Goal: Task Accomplishment & Management: Manage account settings

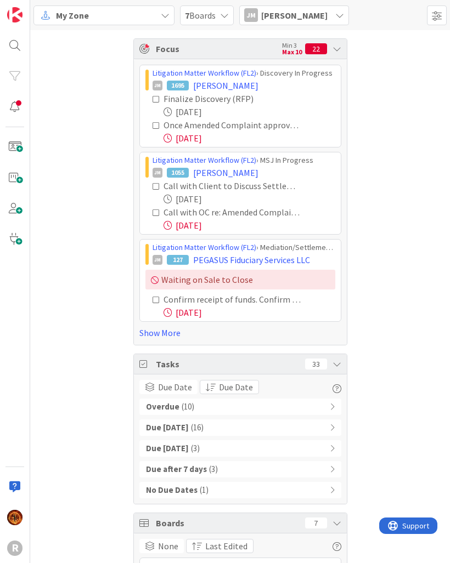
click at [335, 18] on icon at bounding box center [339, 15] width 9 height 9
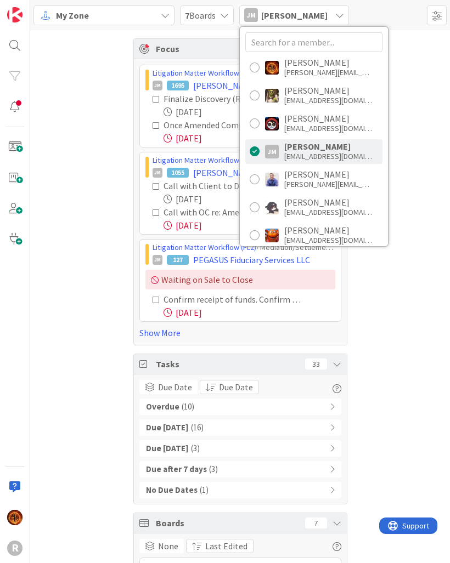
click at [338, 73] on div "[PERSON_NAME][EMAIL_ADDRESS][DOMAIN_NAME]" at bounding box center [328, 72] width 88 height 10
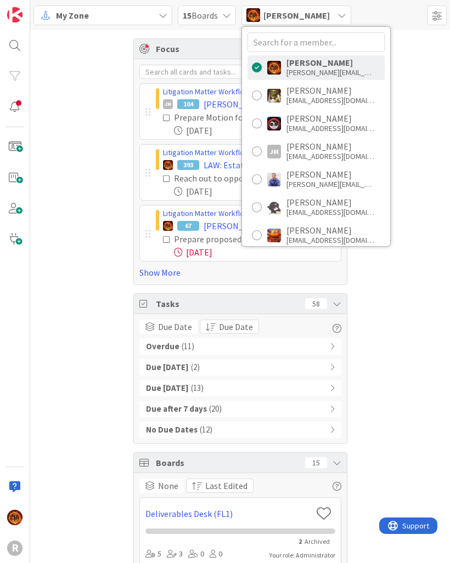
click at [410, 297] on div "Focus Min 3 Max 10 8 Litigation Matter Workflow (FL2) › Discovery In Progress J…" at bounding box center [239, 482] width 419 height 904
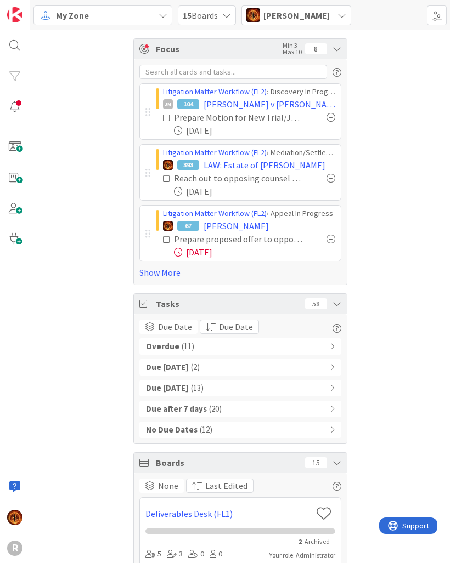
click at [173, 278] on link "Show More" at bounding box center [240, 272] width 202 height 13
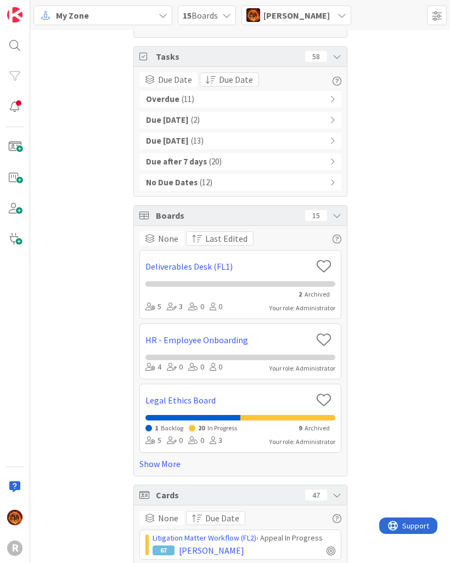
scroll to position [518, 0]
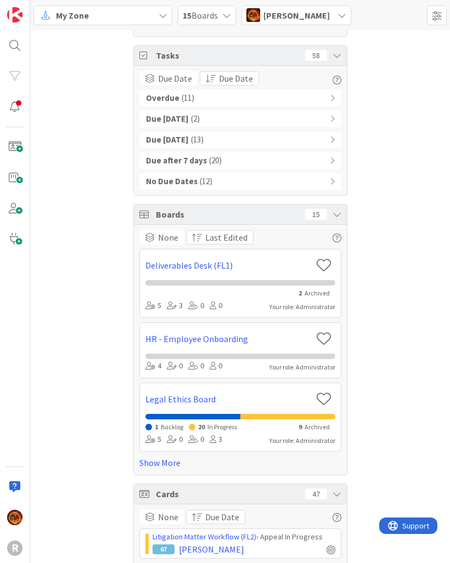
click at [339, 218] on icon at bounding box center [336, 214] width 9 height 9
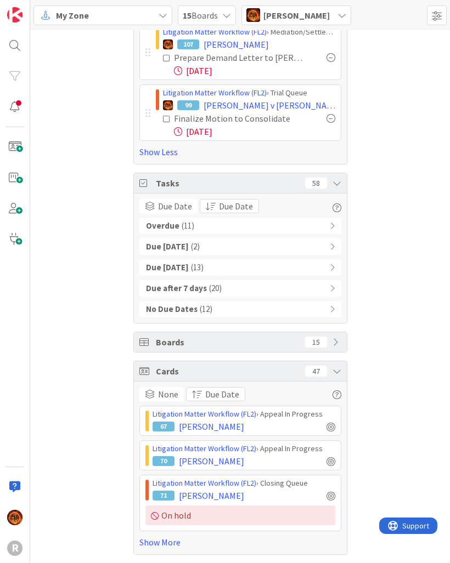
click at [339, 374] on icon at bounding box center [336, 371] width 9 height 9
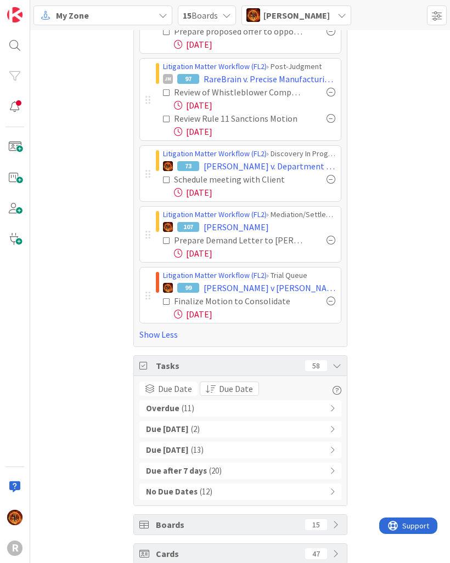
scroll to position [205, 0]
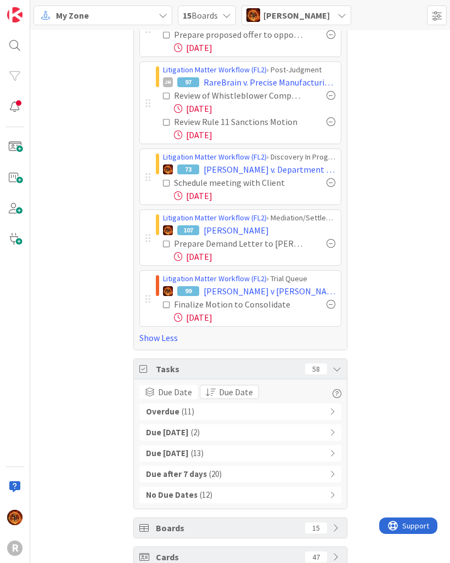
click at [303, 416] on div "Overdue ( 11 )" at bounding box center [240, 412] width 202 height 16
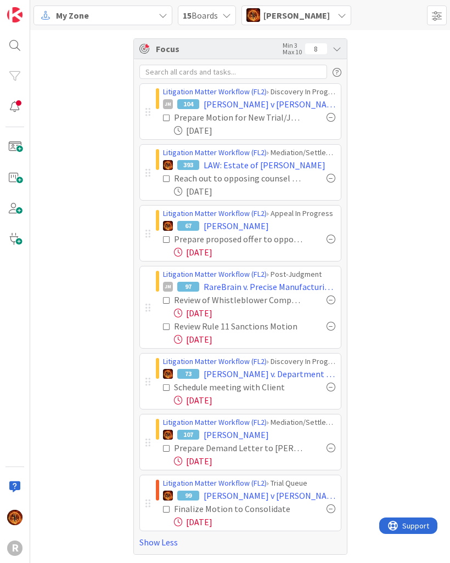
scroll to position [0, 0]
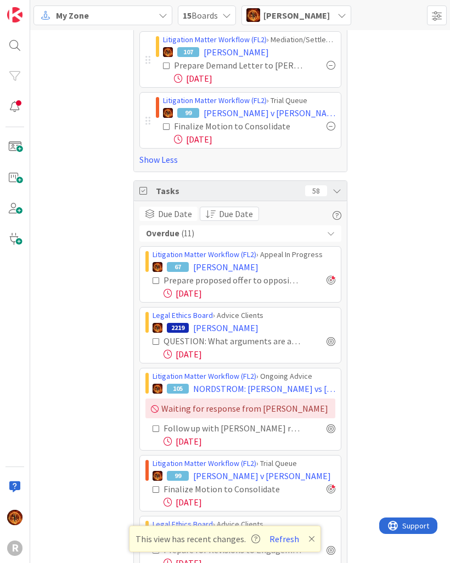
click at [342, 194] on div "Tasks 58" at bounding box center [240, 191] width 213 height 20
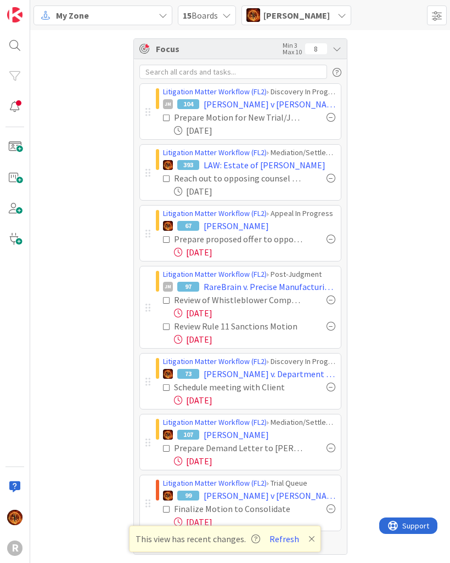
click at [284, 542] on button "Refresh" at bounding box center [283, 539] width 37 height 14
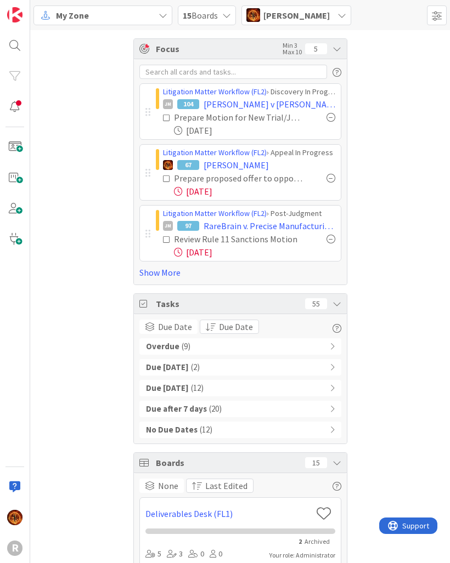
click at [172, 276] on link "Show More" at bounding box center [240, 272] width 202 height 13
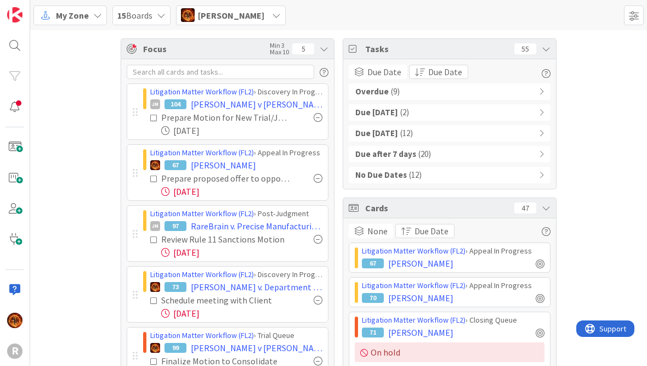
click at [319, 46] on div "Focus Min 3 Max 10 5" at bounding box center [227, 49] width 213 height 20
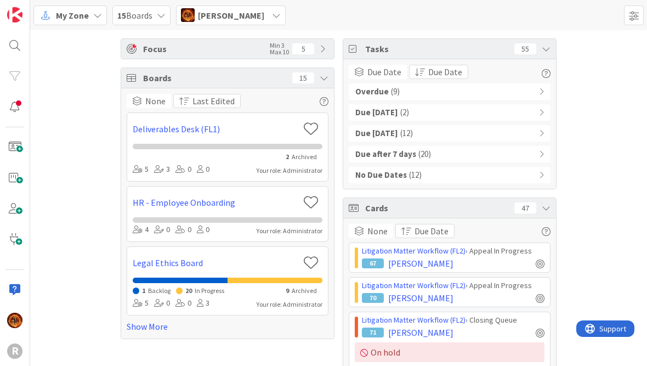
click at [326, 75] on icon at bounding box center [324, 77] width 9 height 9
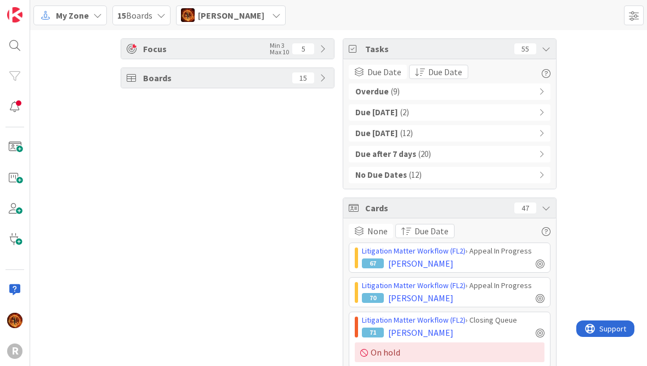
click at [332, 52] on div "Focus Min 3 Max 10 5" at bounding box center [227, 49] width 213 height 20
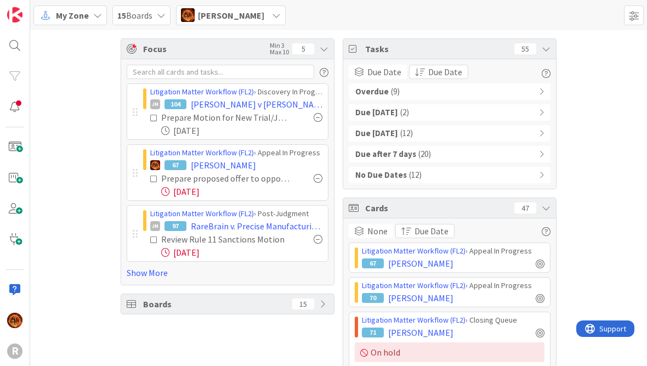
click at [449, 49] on div "Tasks 55" at bounding box center [449, 49] width 213 height 20
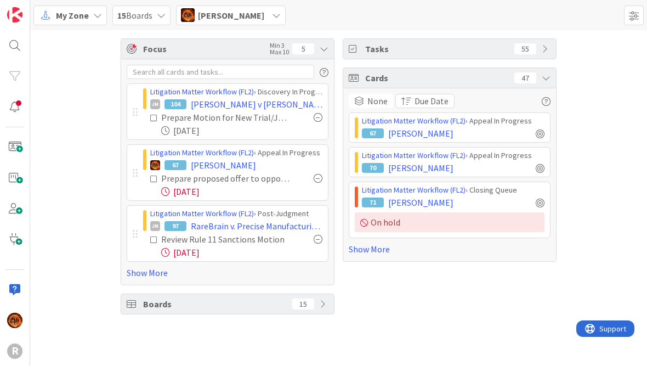
click at [449, 77] on div "Cards 47" at bounding box center [449, 78] width 213 height 20
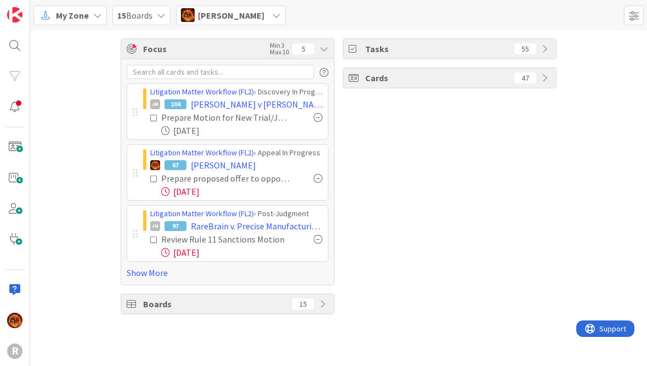
click at [322, 80] on div "Litigation Matter Workflow (FL2) › Discovery In Progress JM 104 [PERSON_NAME] v…" at bounding box center [228, 172] width 202 height 214
click at [194, 16] on img at bounding box center [188, 15] width 14 height 14
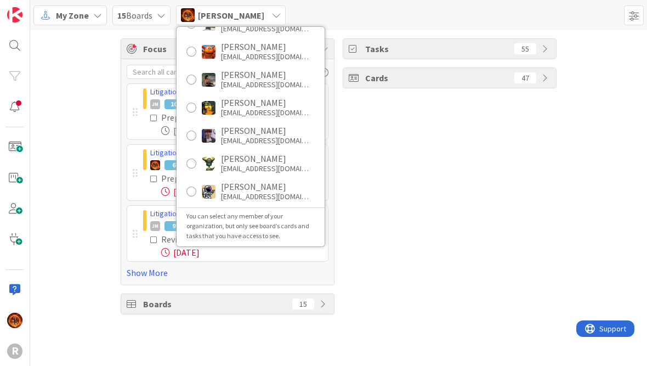
scroll to position [184, 2]
click at [193, 135] on div at bounding box center [191, 136] width 10 height 10
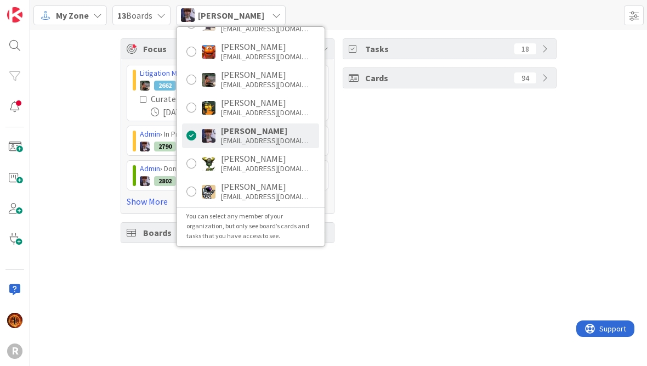
click at [139, 204] on link "Show More" at bounding box center [228, 201] width 202 height 13
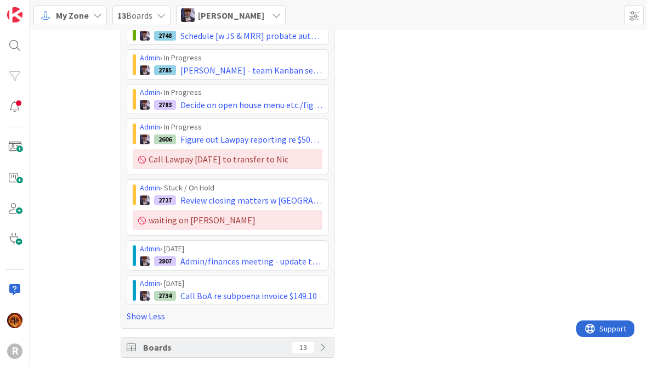
scroll to position [214, 0]
